Goal: Task Accomplishment & Management: Complete application form

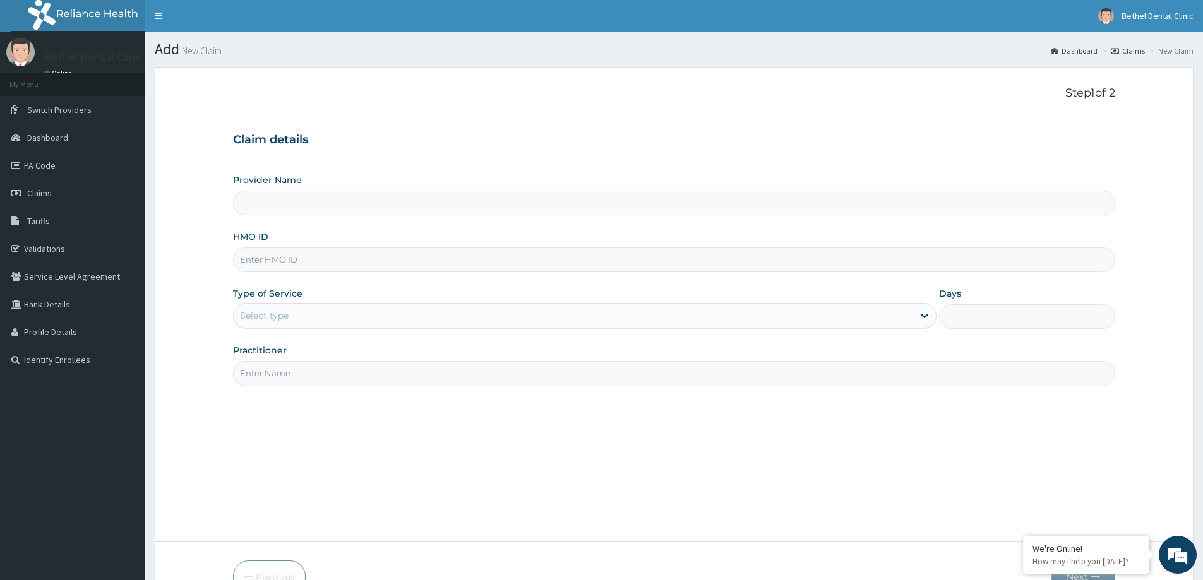
type input "BETHEL DENTAL CLINIC - WUSE 2"
click at [342, 256] on input "HMO ID" at bounding box center [674, 260] width 882 height 25
type input "c"
type input "CGF/10014/A"
click at [323, 306] on div "Select type" at bounding box center [573, 316] width 679 height 20
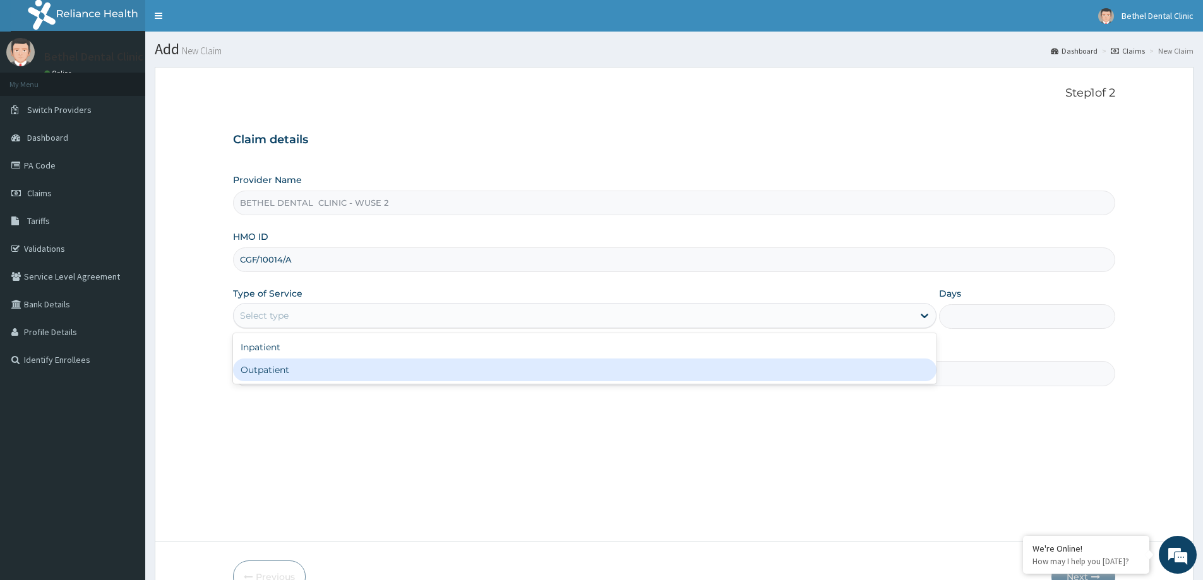
click at [313, 378] on div "Outpatient" at bounding box center [584, 370] width 703 height 23
type input "1"
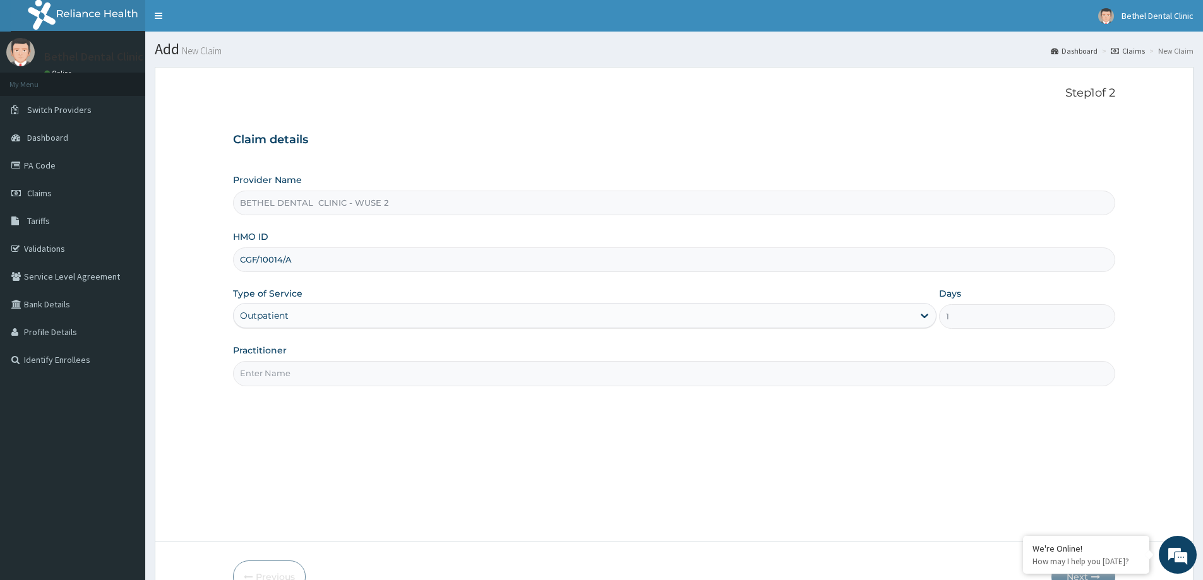
click at [317, 377] on input "Practitioner" at bounding box center [674, 373] width 882 height 25
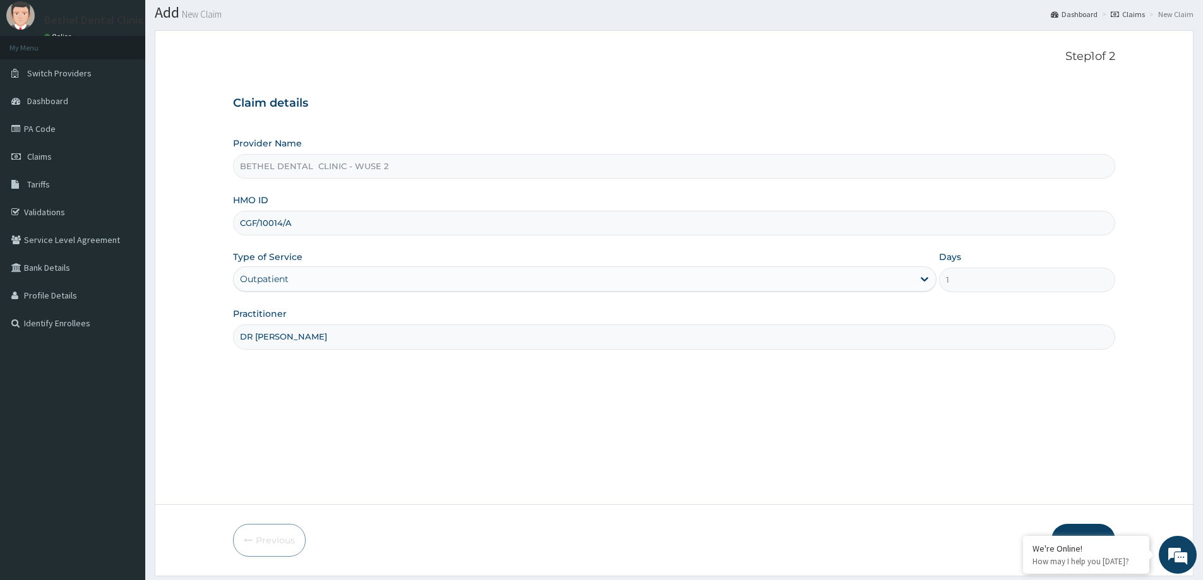
scroll to position [75, 0]
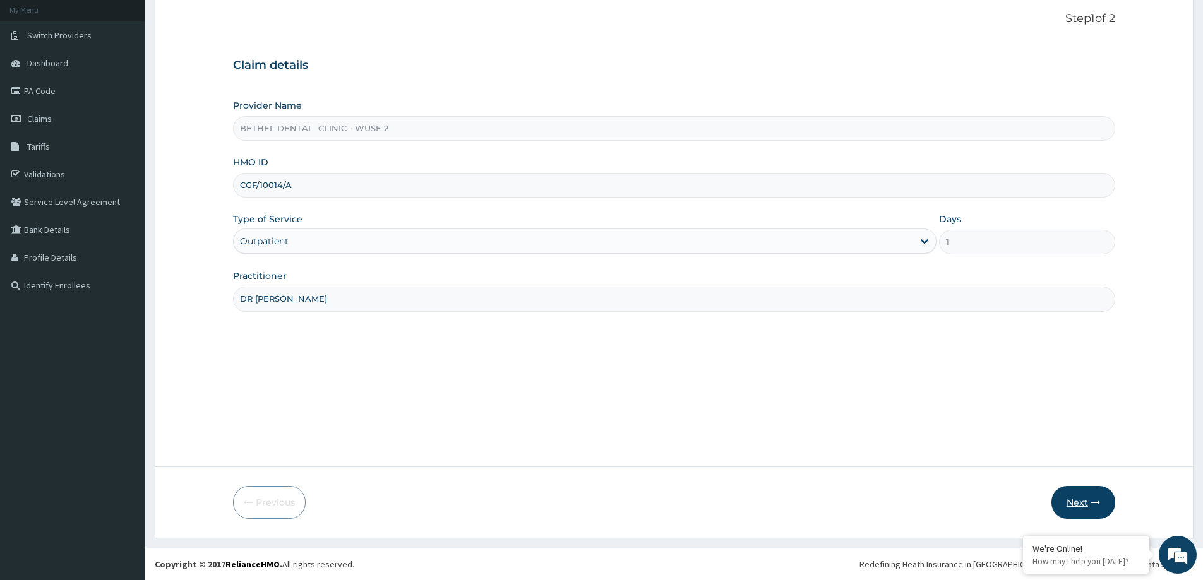
type input "DR [PERSON_NAME]"
click at [1082, 495] on button "Next" at bounding box center [1083, 502] width 64 height 33
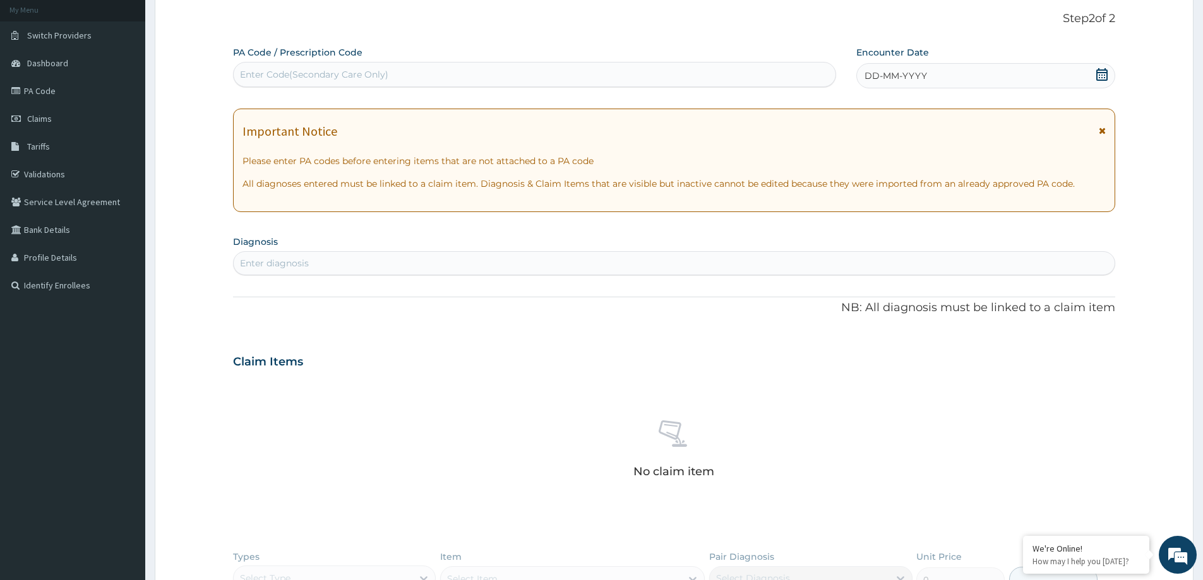
click at [409, 57] on div "PA Code / Prescription Code Enter Code(Secondary Care Only)" at bounding box center [534, 66] width 603 height 41
click at [407, 68] on div "Enter Code(Secondary Care Only)" at bounding box center [535, 74] width 602 height 20
paste input "PA/6BF9E1"
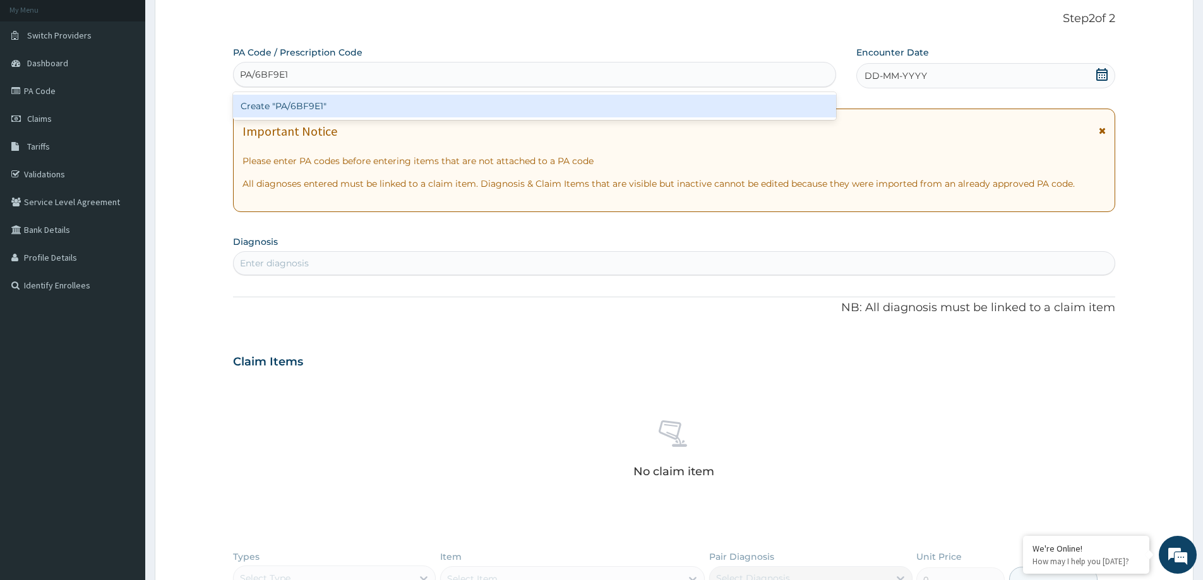
type input "PA/6BF9E1"
click at [951, 81] on div "PA Code / Prescription Code option Create "PA/6BF9E1" focused, 1 of 1. 1 result…" at bounding box center [674, 366] width 882 height 641
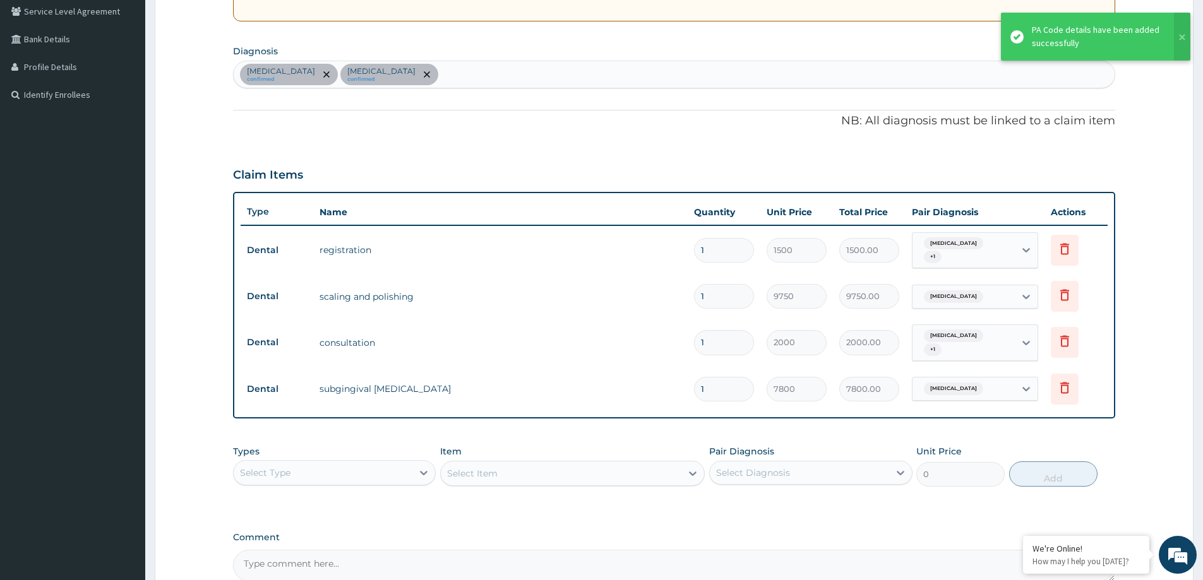
scroll to position [393, 0]
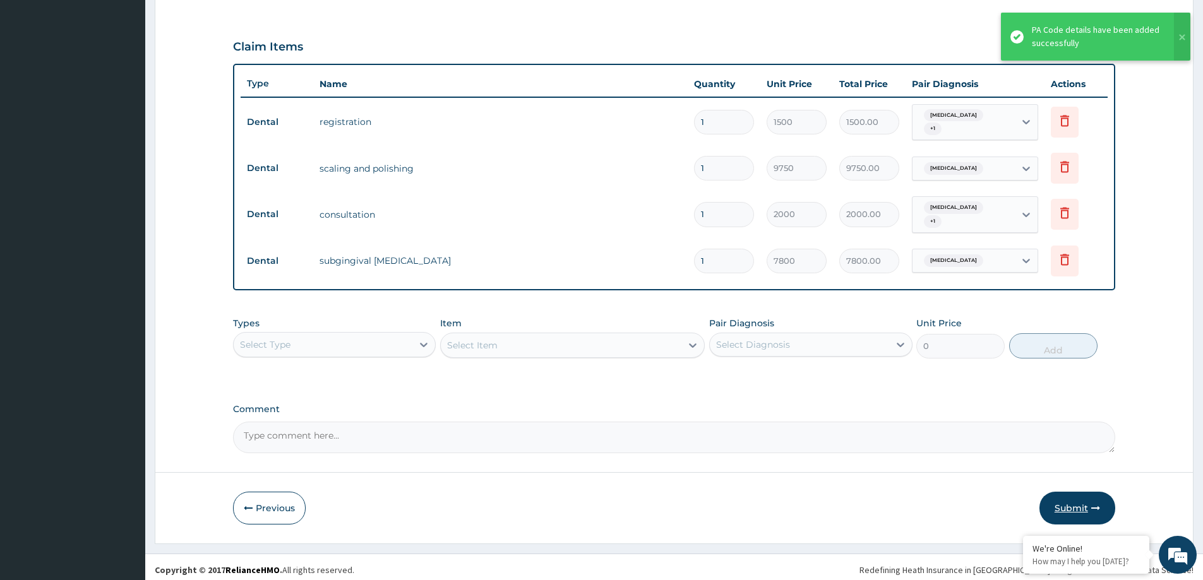
click at [1075, 505] on button "Submit" at bounding box center [1077, 508] width 76 height 33
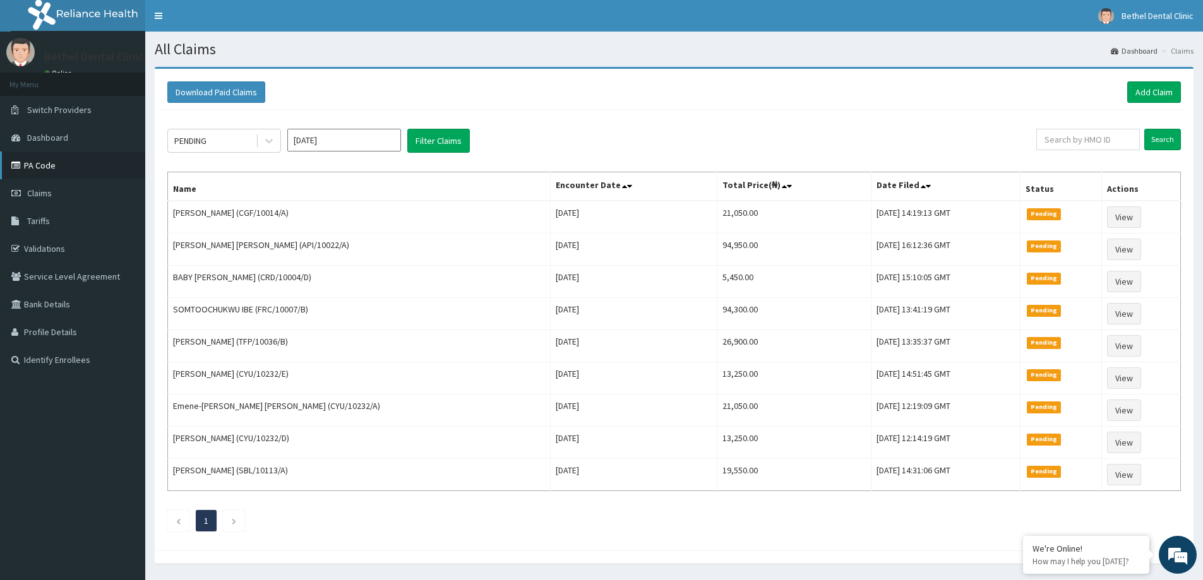
click at [50, 172] on link "PA Code" at bounding box center [72, 166] width 145 height 28
click at [1173, 97] on link "Add Claim" at bounding box center [1154, 91] width 54 height 21
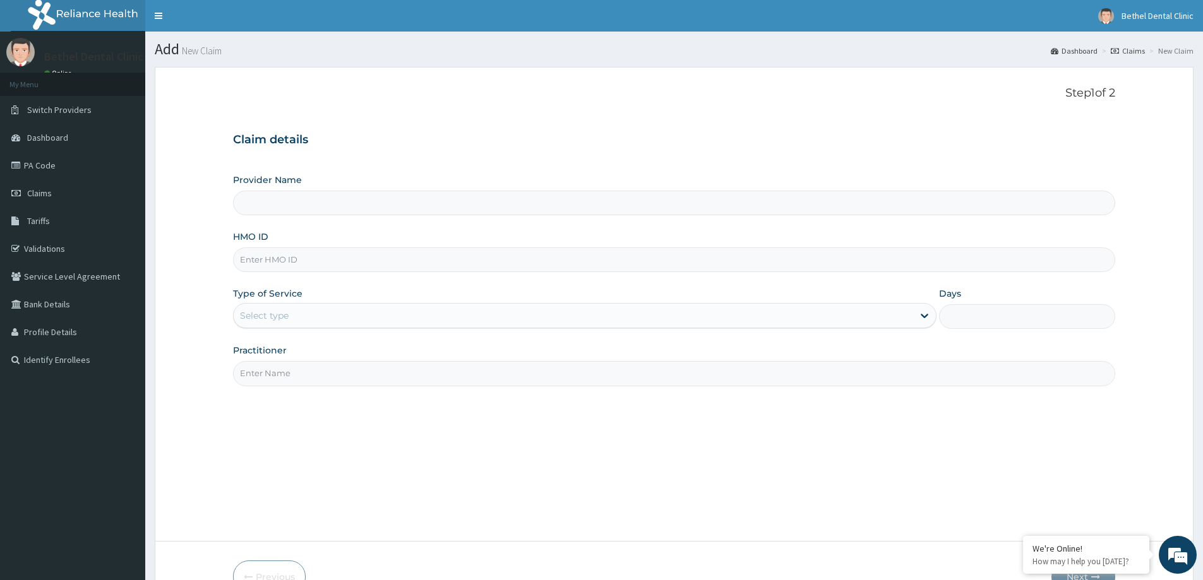
type input "BETHEL DENTAL CLINIC - WUSE 2"
drag, startPoint x: 287, startPoint y: 268, endPoint x: 304, endPoint y: 254, distance: 21.5
click at [292, 266] on input "HMO ID" at bounding box center [674, 260] width 882 height 25
type input "CGF/10014/C"
click at [289, 319] on div "Select type" at bounding box center [573, 316] width 679 height 20
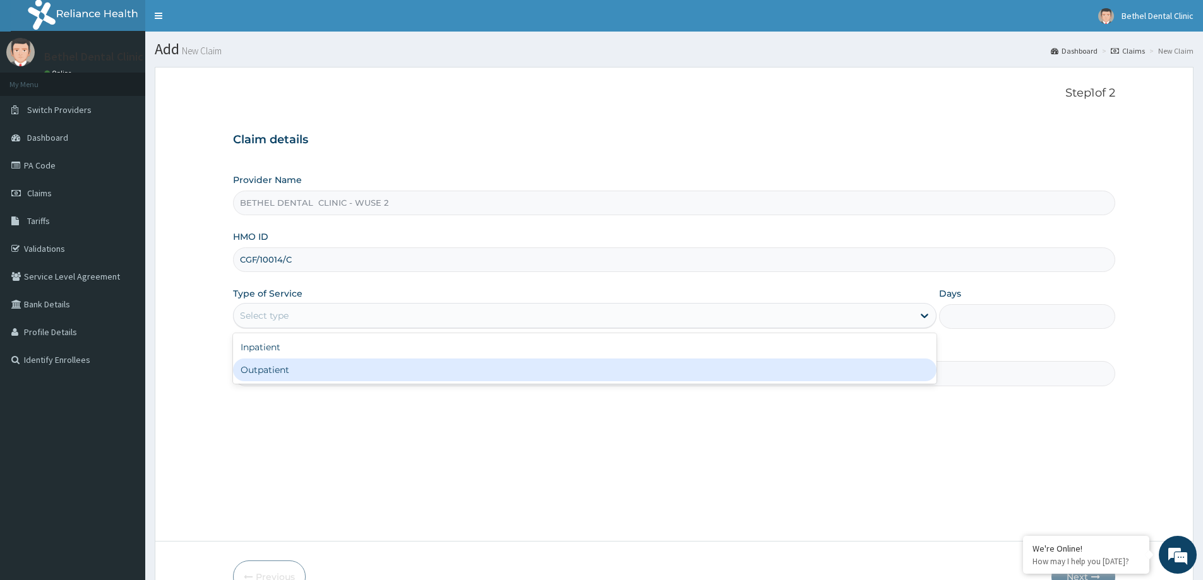
click at [292, 369] on div "Outpatient" at bounding box center [584, 370] width 703 height 23
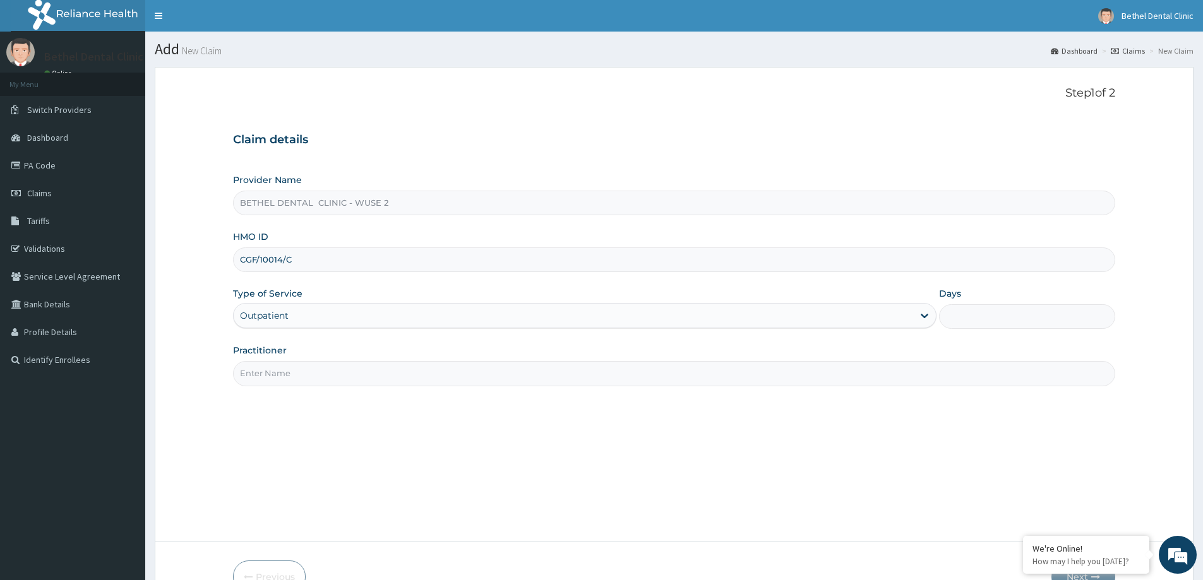
type input "1"
click at [292, 367] on input "Practitioner" at bounding box center [674, 373] width 882 height 25
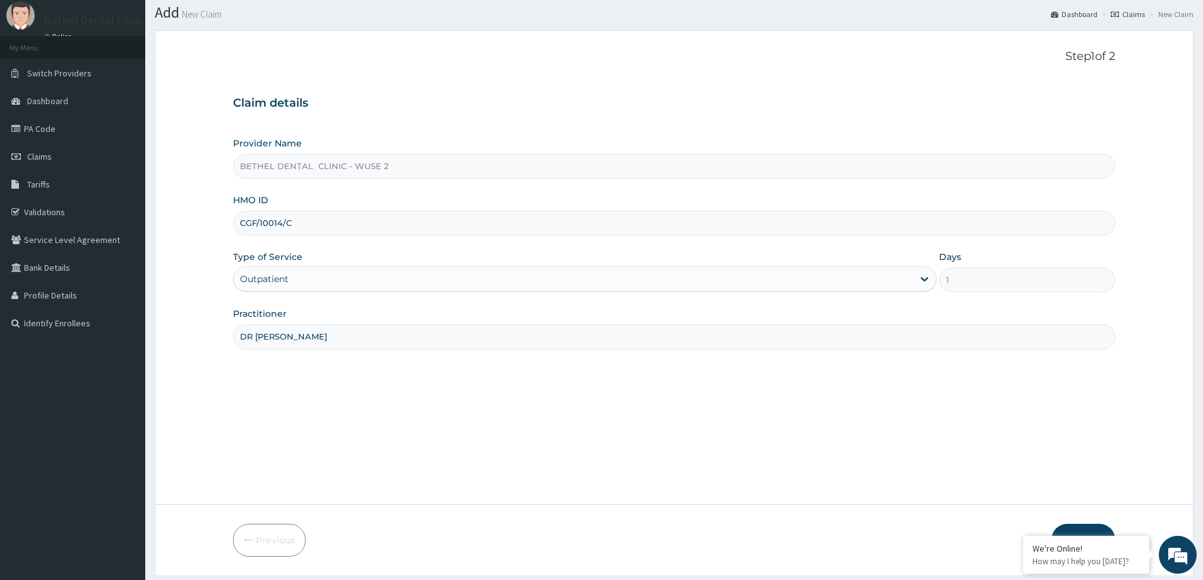
scroll to position [75, 0]
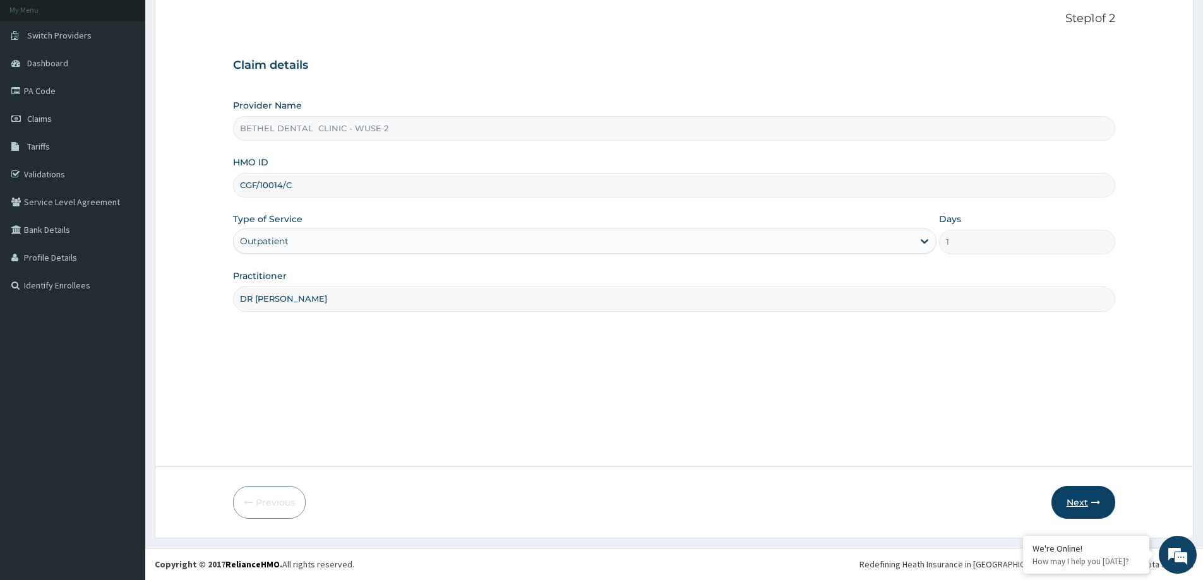
type input "DR [PERSON_NAME]"
click at [1104, 499] on button "Next" at bounding box center [1083, 502] width 64 height 33
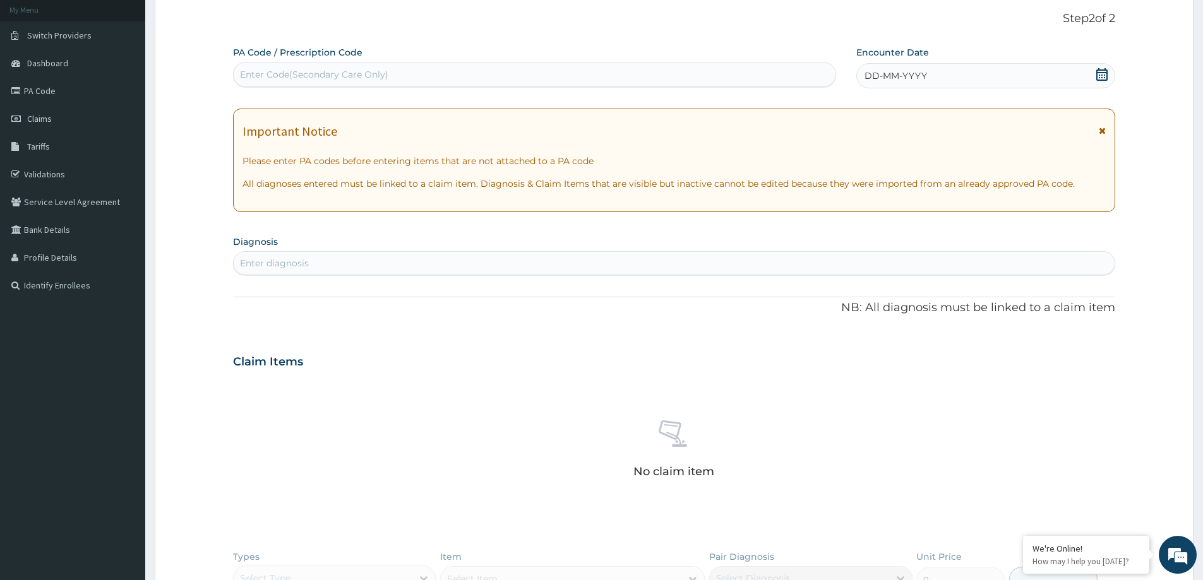
click at [360, 88] on div "PA Code / Prescription Code Enter Code(Secondary Care Only)" at bounding box center [534, 67] width 603 height 42
click at [418, 69] on div "Enter Code(Secondary Care Only)" at bounding box center [535, 74] width 602 height 20
paste input "PA/60CB1E"
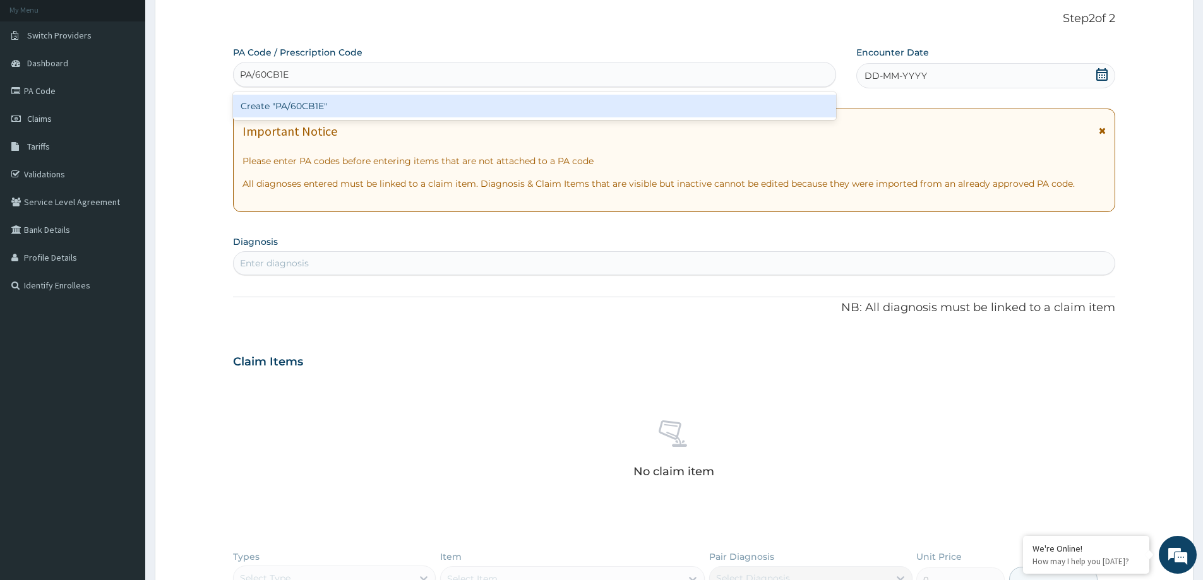
type input "PA/60CB1E"
click at [874, 79] on div "PA Code / Prescription Code option Create "PA/60CB1E" focused, 1 of 1. 1 result…" at bounding box center [674, 366] width 882 height 641
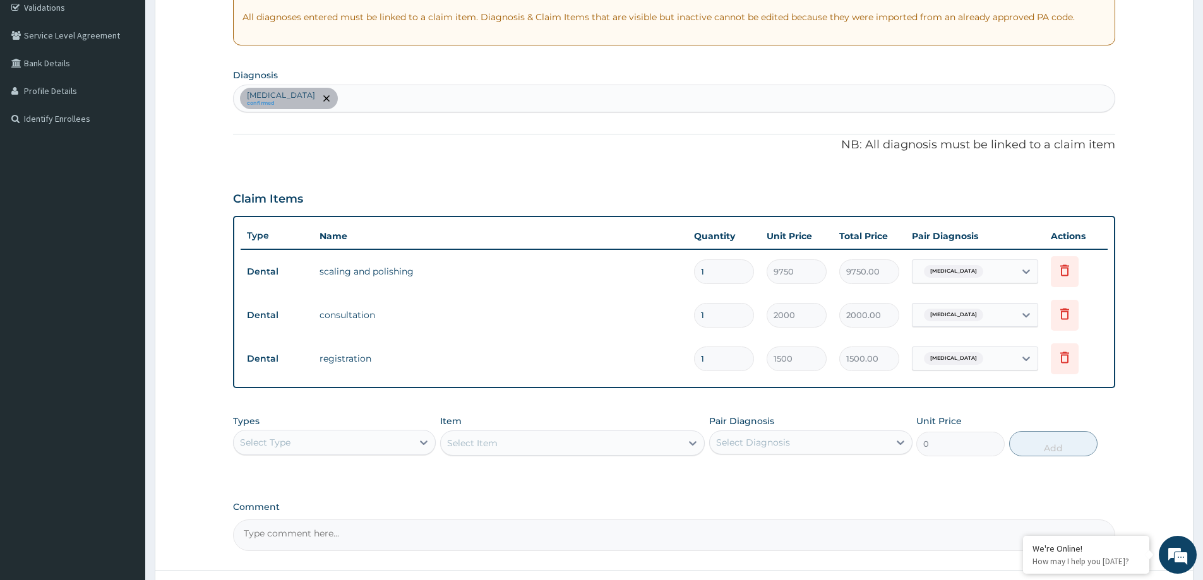
scroll to position [327, 0]
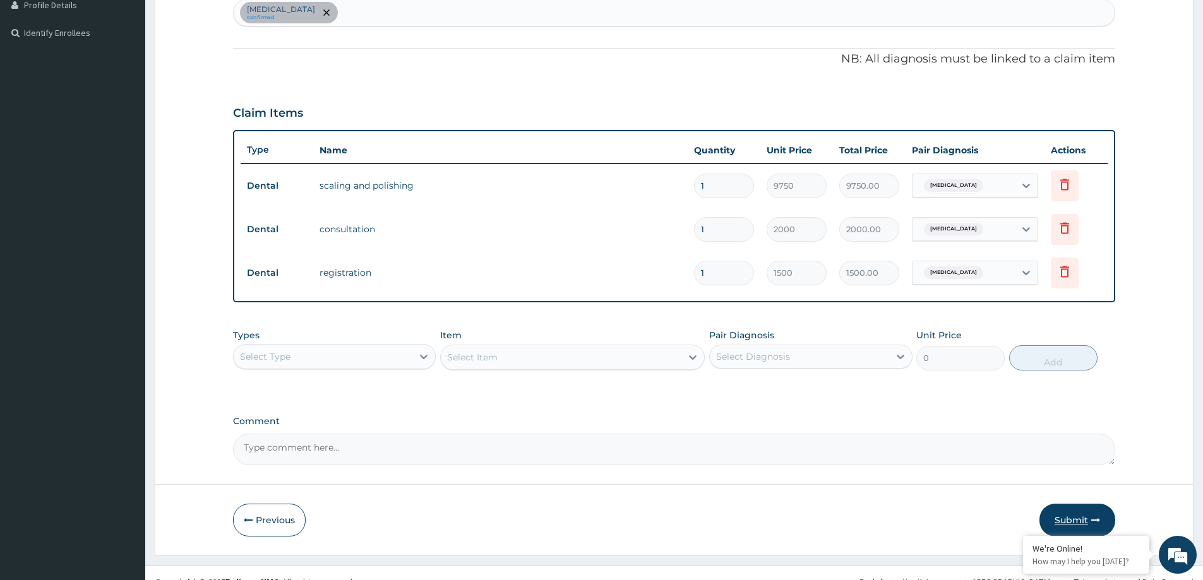
click at [1066, 516] on button "Submit" at bounding box center [1077, 520] width 76 height 33
